Goal: Obtain resource: Obtain resource

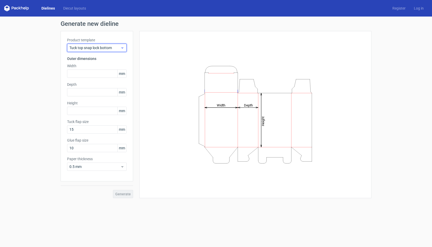
click at [115, 50] on span "Tuck top snap lock bottom" at bounding box center [94, 47] width 51 height 5
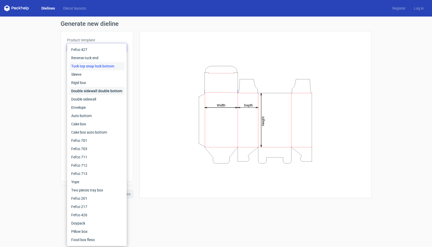
click at [105, 92] on div "Double sidewall double bottom" at bounding box center [96, 91] width 55 height 8
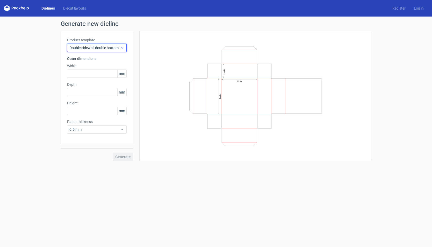
click at [116, 46] on span "Double sidewall double bottom" at bounding box center [94, 47] width 51 height 5
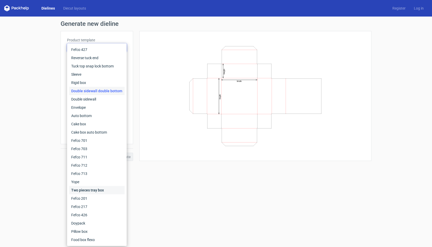
click at [102, 191] on div "Two pieces tray box" at bounding box center [96, 190] width 55 height 8
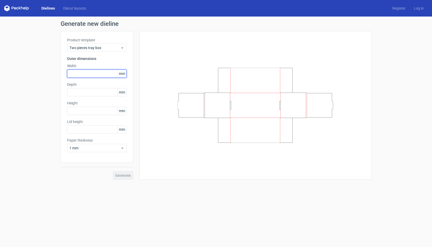
click at [89, 71] on input "text" at bounding box center [97, 74] width 60 height 8
type input "27"
click at [90, 92] on input "text" at bounding box center [97, 92] width 60 height 8
click at [82, 111] on input "text" at bounding box center [97, 111] width 60 height 8
type input "107"
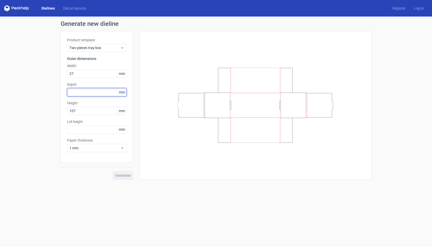
click at [94, 94] on input "text" at bounding box center [97, 92] width 60 height 8
type input "27"
click at [96, 75] on input "27" at bounding box center [97, 74] width 60 height 8
type input "59"
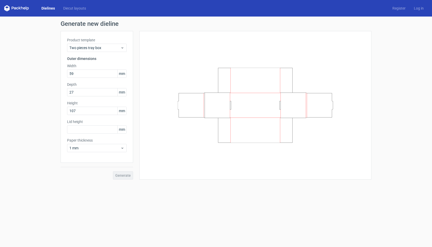
click at [92, 158] on div "Product template Two pieces tray box Outer dimensions Width 59 mm Depth 27 mm H…" at bounding box center [97, 97] width 72 height 132
click at [98, 131] on input "text" at bounding box center [97, 130] width 60 height 8
type input "20"
click at [123, 174] on span "Generate" at bounding box center [123, 176] width 16 height 4
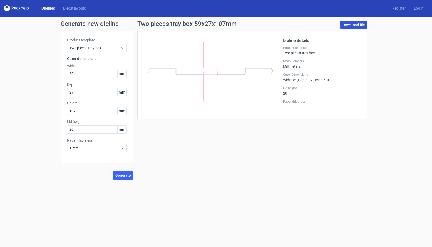
click at [342, 22] on link "Download file" at bounding box center [353, 25] width 27 height 8
click at [114, 45] on div "Two pieces tray box" at bounding box center [97, 48] width 60 height 8
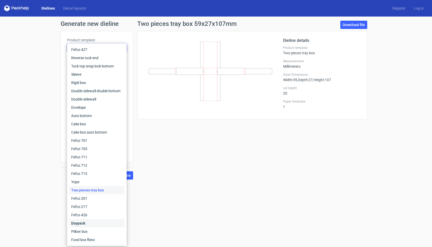
click at [98, 224] on div "Doypack" at bounding box center [96, 223] width 55 height 8
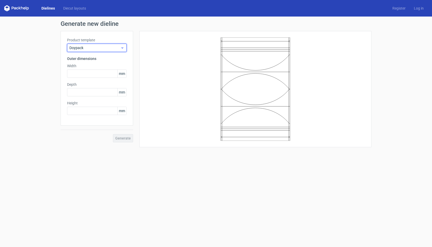
click at [104, 49] on span "Doypack" at bounding box center [94, 47] width 51 height 5
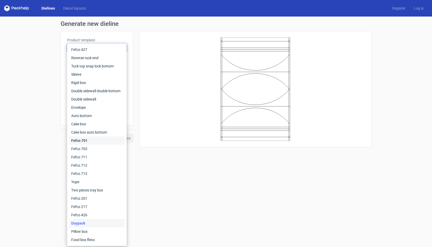
click at [96, 137] on div "Fefco 701" at bounding box center [96, 141] width 55 height 8
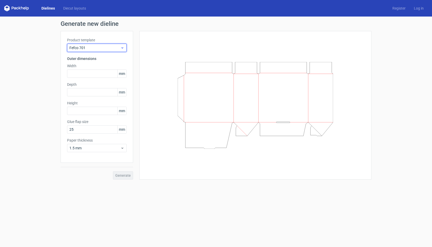
click at [109, 49] on span "Fefco 701" at bounding box center [94, 47] width 51 height 5
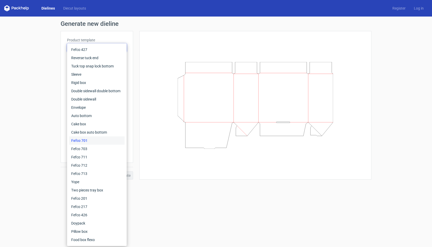
click at [120, 38] on label "Product template" at bounding box center [97, 40] width 60 height 5
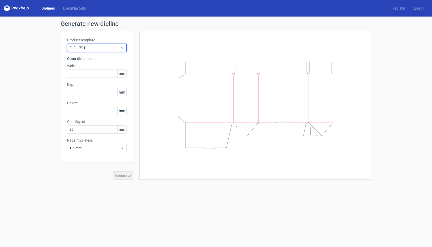
click at [114, 47] on span "Fefco 701" at bounding box center [94, 47] width 51 height 5
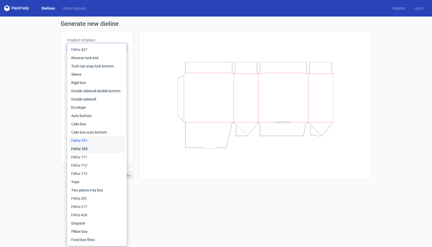
click at [98, 148] on div "Fefco 703" at bounding box center [96, 149] width 55 height 8
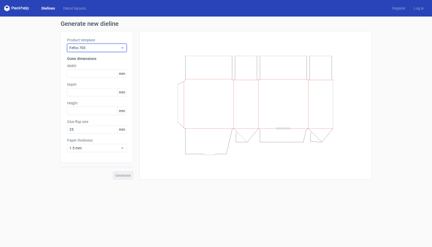
click at [110, 50] on div "Fefco 703" at bounding box center [97, 48] width 60 height 8
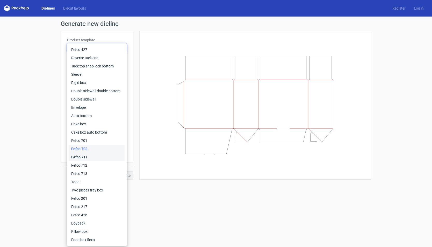
click at [96, 156] on div "Fefco 711" at bounding box center [96, 157] width 55 height 8
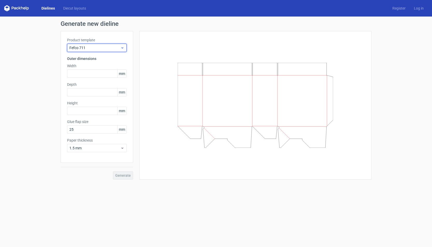
click at [108, 48] on span "Fefco 711" at bounding box center [94, 47] width 51 height 5
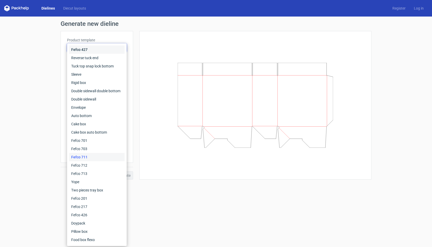
click at [104, 50] on div "Fefco 427" at bounding box center [96, 50] width 55 height 8
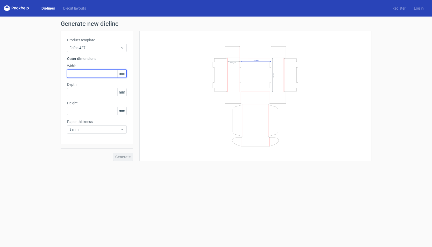
click at [98, 76] on input "text" at bounding box center [97, 74] width 60 height 8
type input "5"
type input "59"
click at [96, 90] on input "text" at bounding box center [97, 92] width 60 height 8
type input "27"
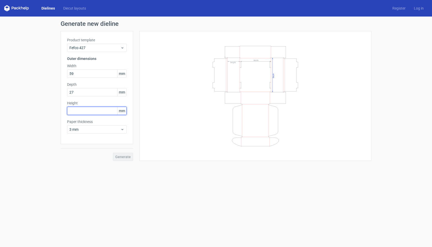
click at [94, 111] on input "text" at bounding box center [97, 111] width 60 height 8
type input "107"
click at [113, 153] on button "Generate" at bounding box center [123, 157] width 20 height 8
click at [79, 70] on input "text" at bounding box center [97, 74] width 60 height 8
type input "59"
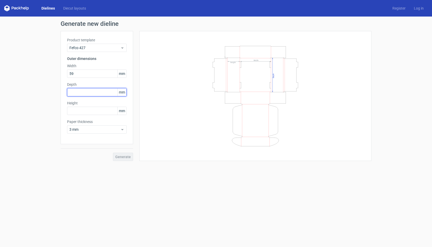
click at [98, 93] on input "text" at bounding box center [97, 92] width 60 height 8
type input "107"
click at [104, 112] on input "text" at bounding box center [97, 111] width 60 height 8
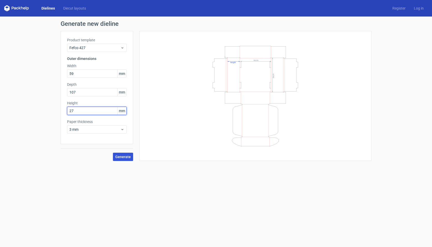
type input "27"
click at [127, 158] on span "Generate" at bounding box center [123, 157] width 16 height 4
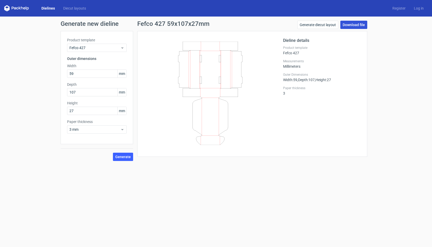
click at [345, 26] on link "Download file" at bounding box center [353, 25] width 27 height 8
click at [79, 10] on link "Diecut layouts" at bounding box center [74, 8] width 31 height 5
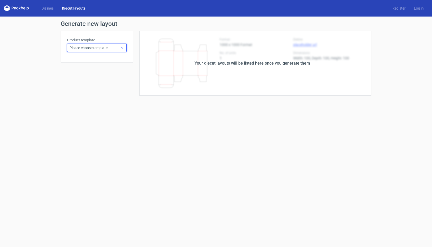
click at [92, 49] on span "Please choose template" at bounding box center [94, 47] width 51 height 5
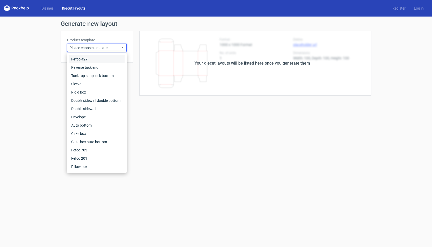
click at [95, 61] on div "Fefco 427" at bounding box center [96, 59] width 55 height 8
